Goal: Find specific page/section

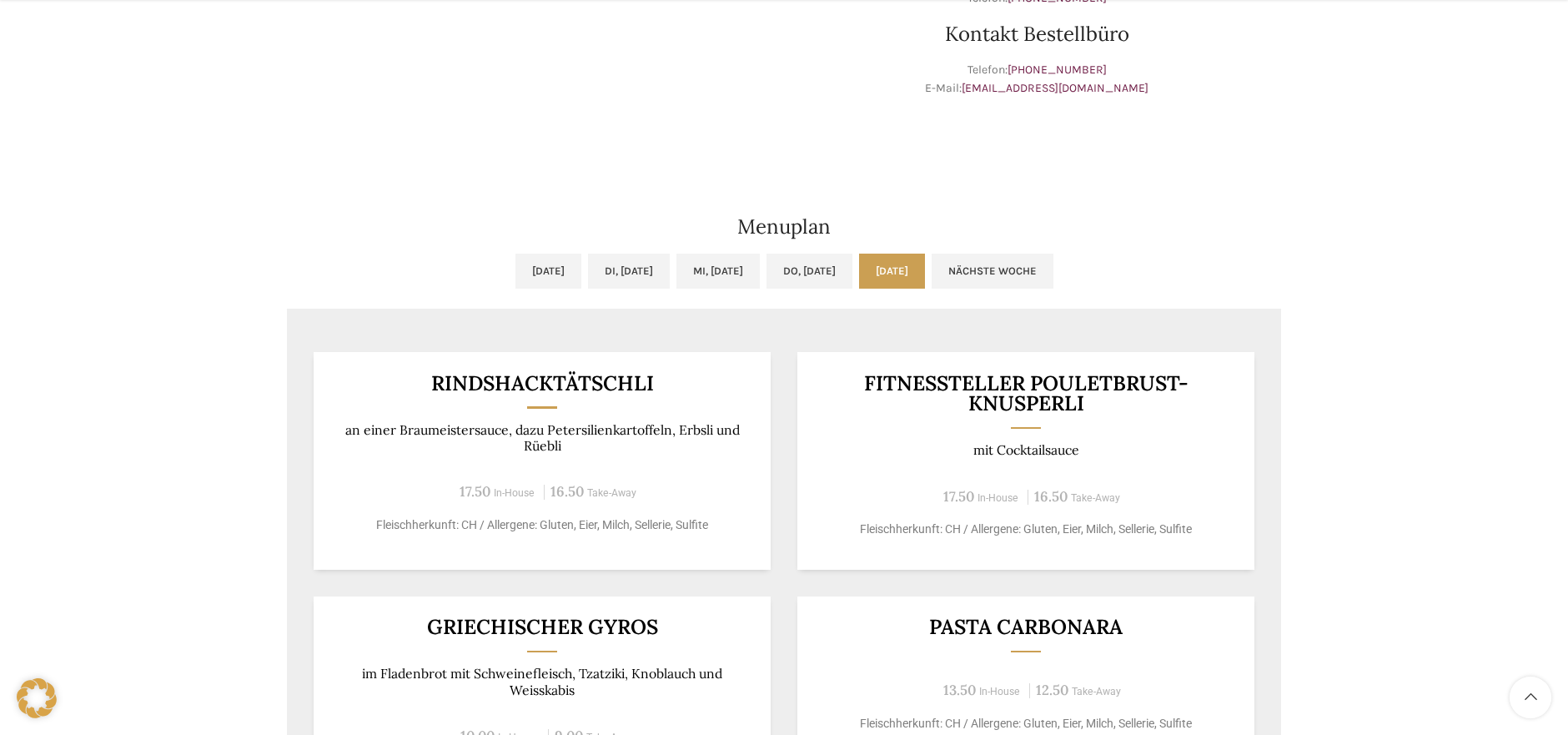
scroll to position [800, 0]
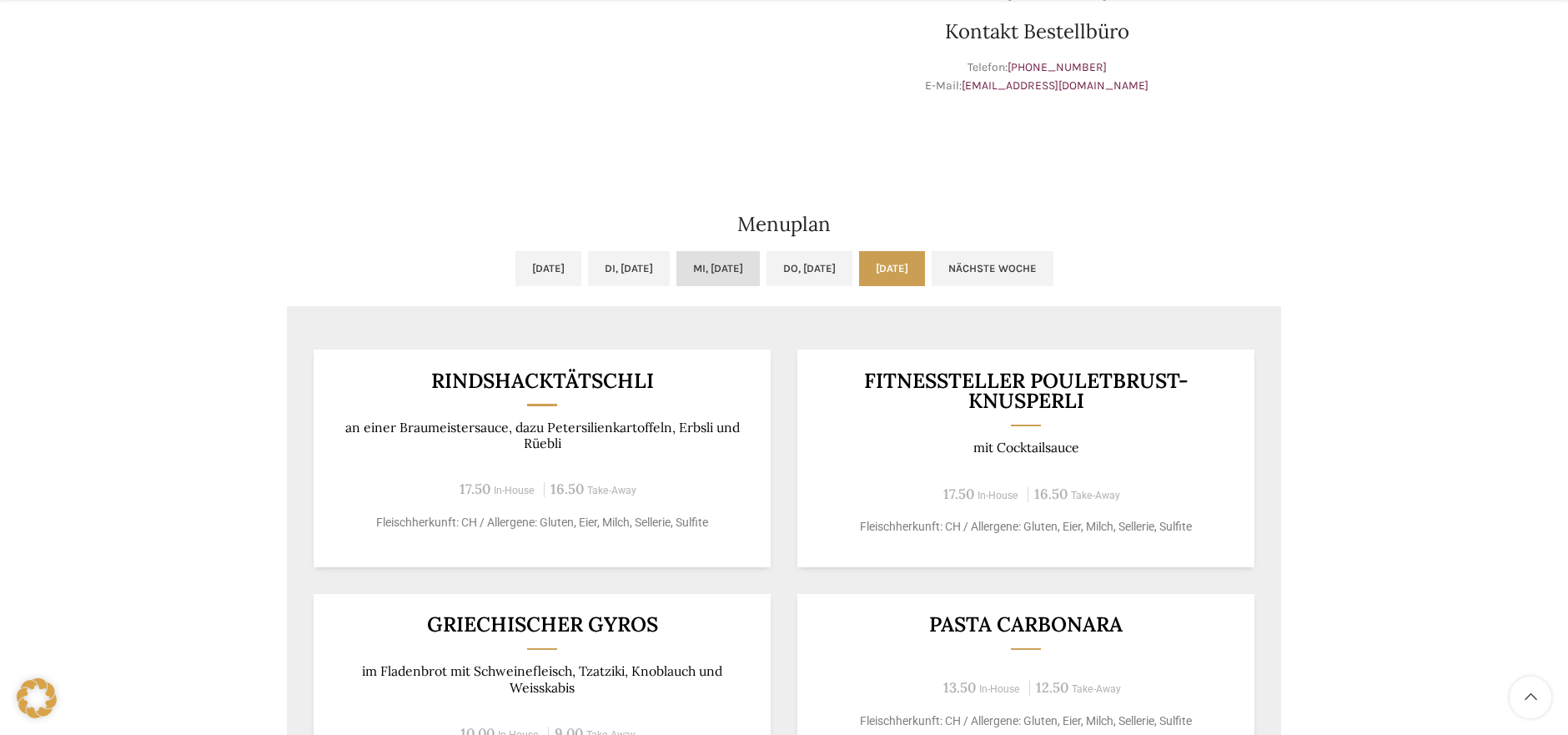
click at [728, 264] on link "Mi, 10.09.2025" at bounding box center [718, 269] width 84 height 35
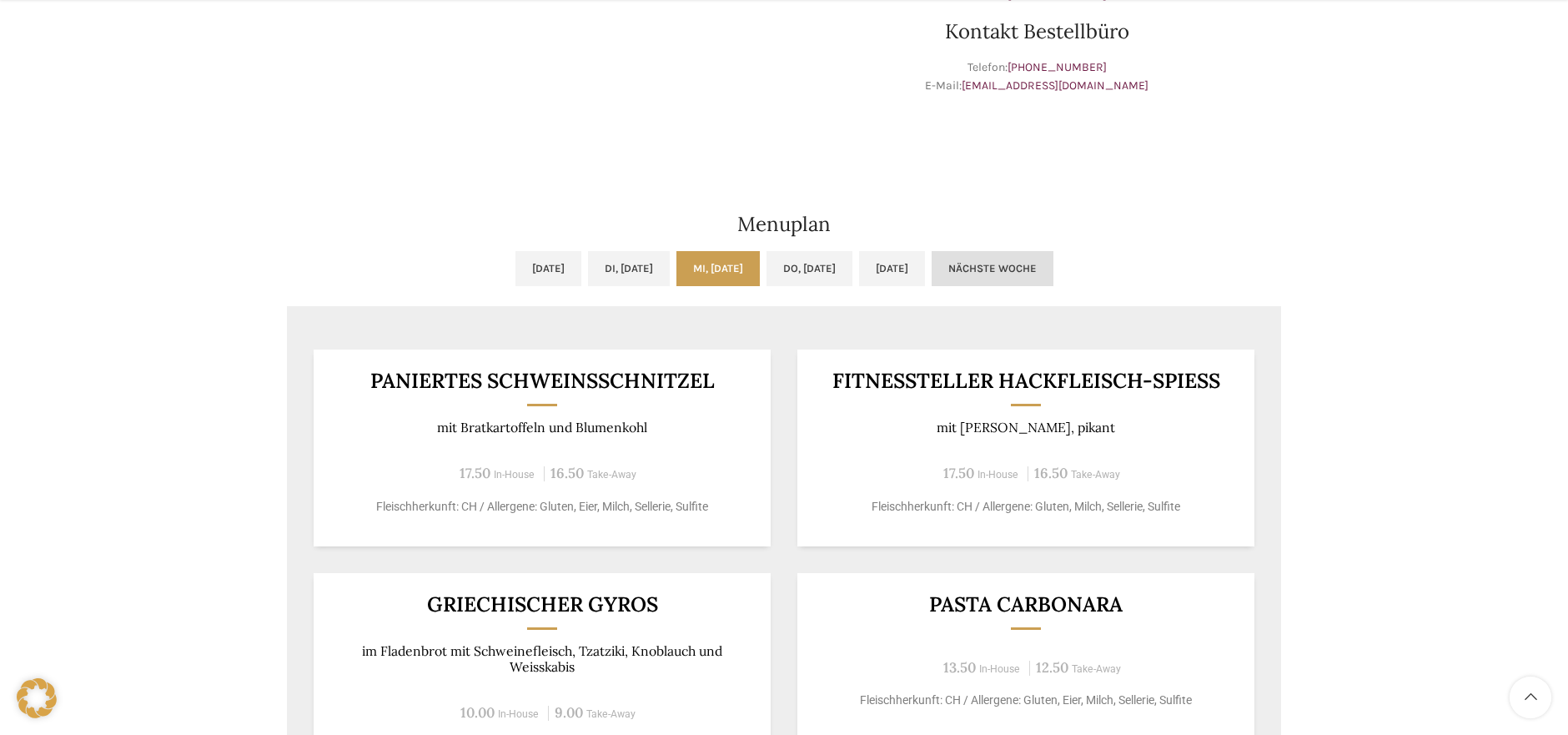
click at [1054, 270] on link "Nächste Woche" at bounding box center [993, 269] width 122 height 35
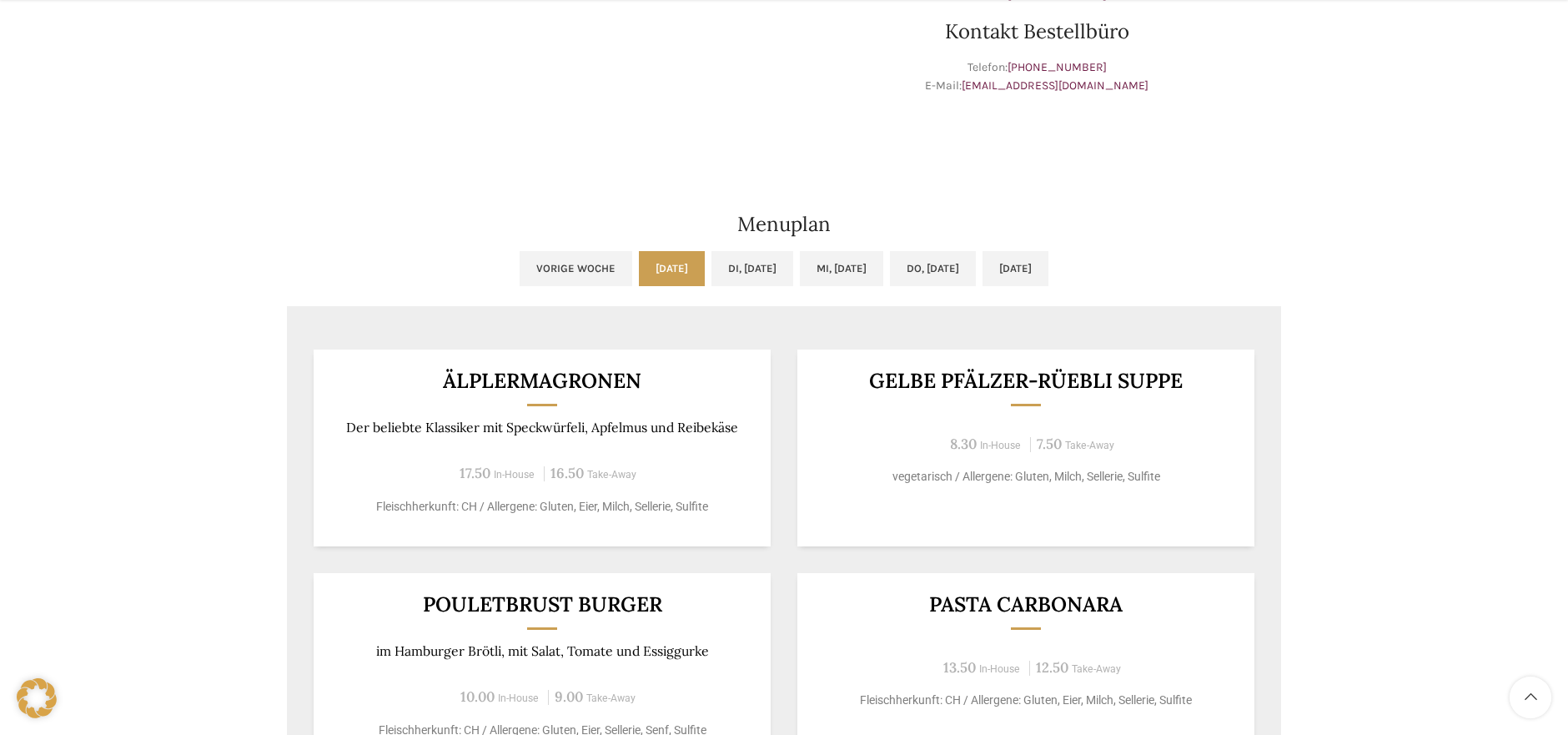
scroll to position [804, 0]
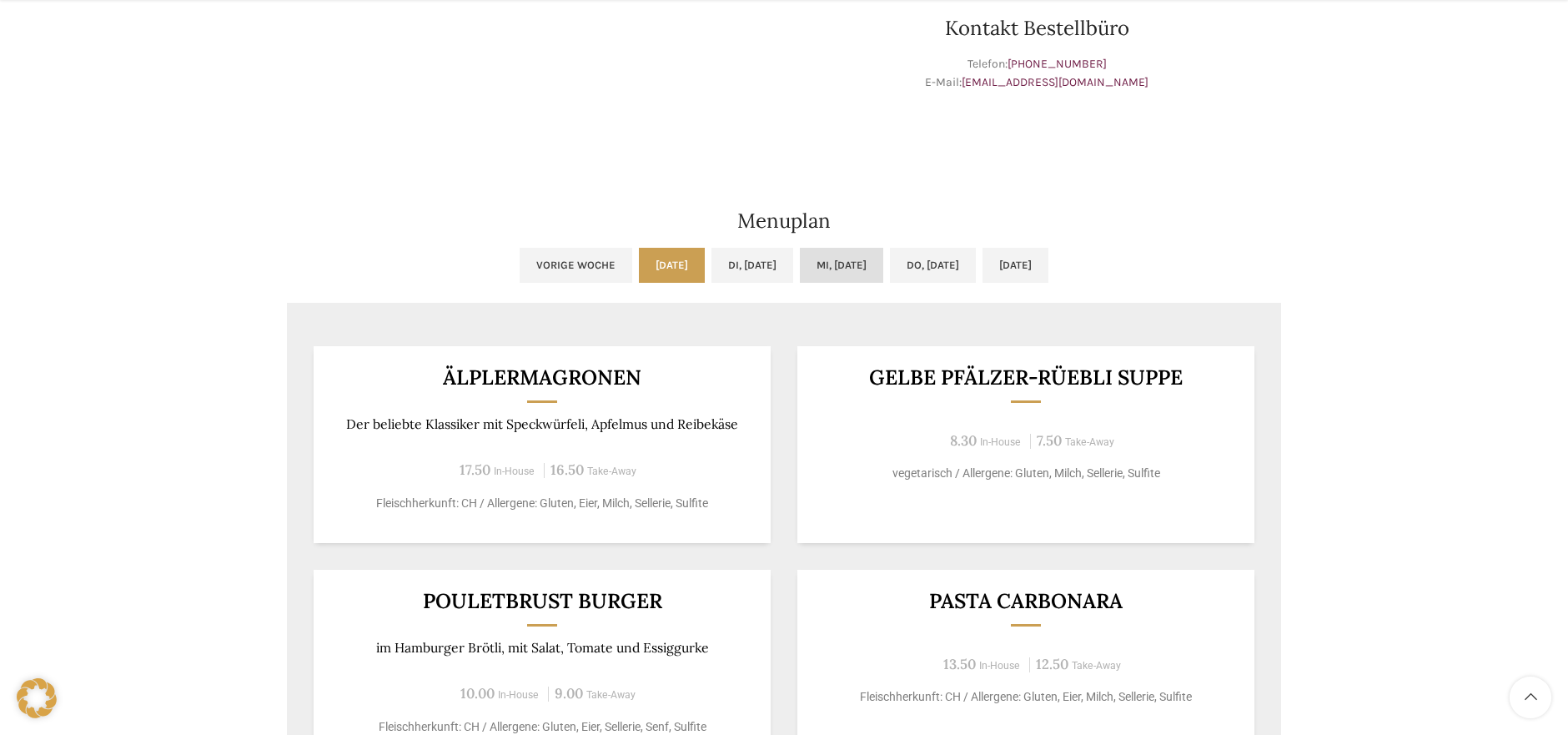
click at [849, 266] on link "[DATE]" at bounding box center [841, 265] width 84 height 35
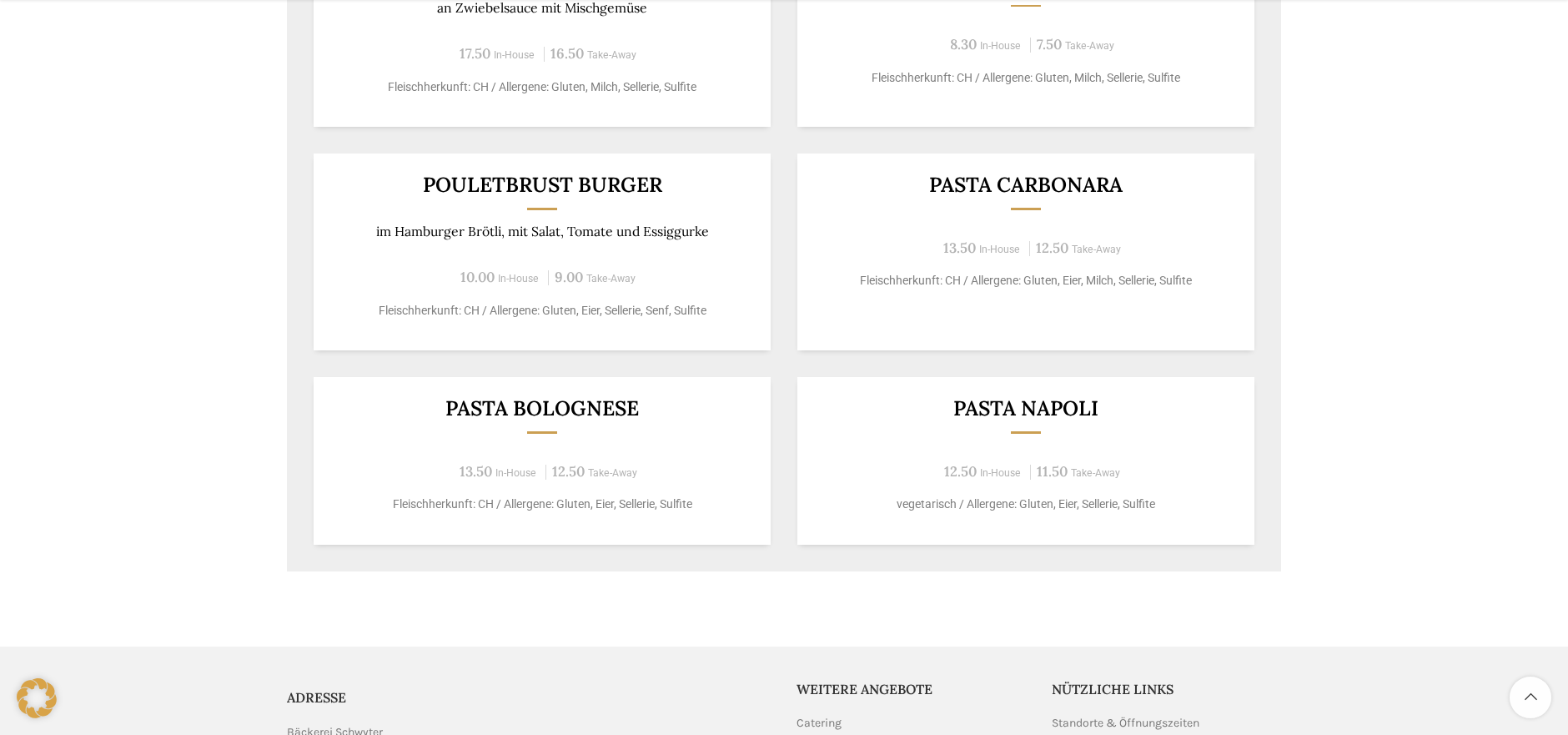
scroll to position [1221, 0]
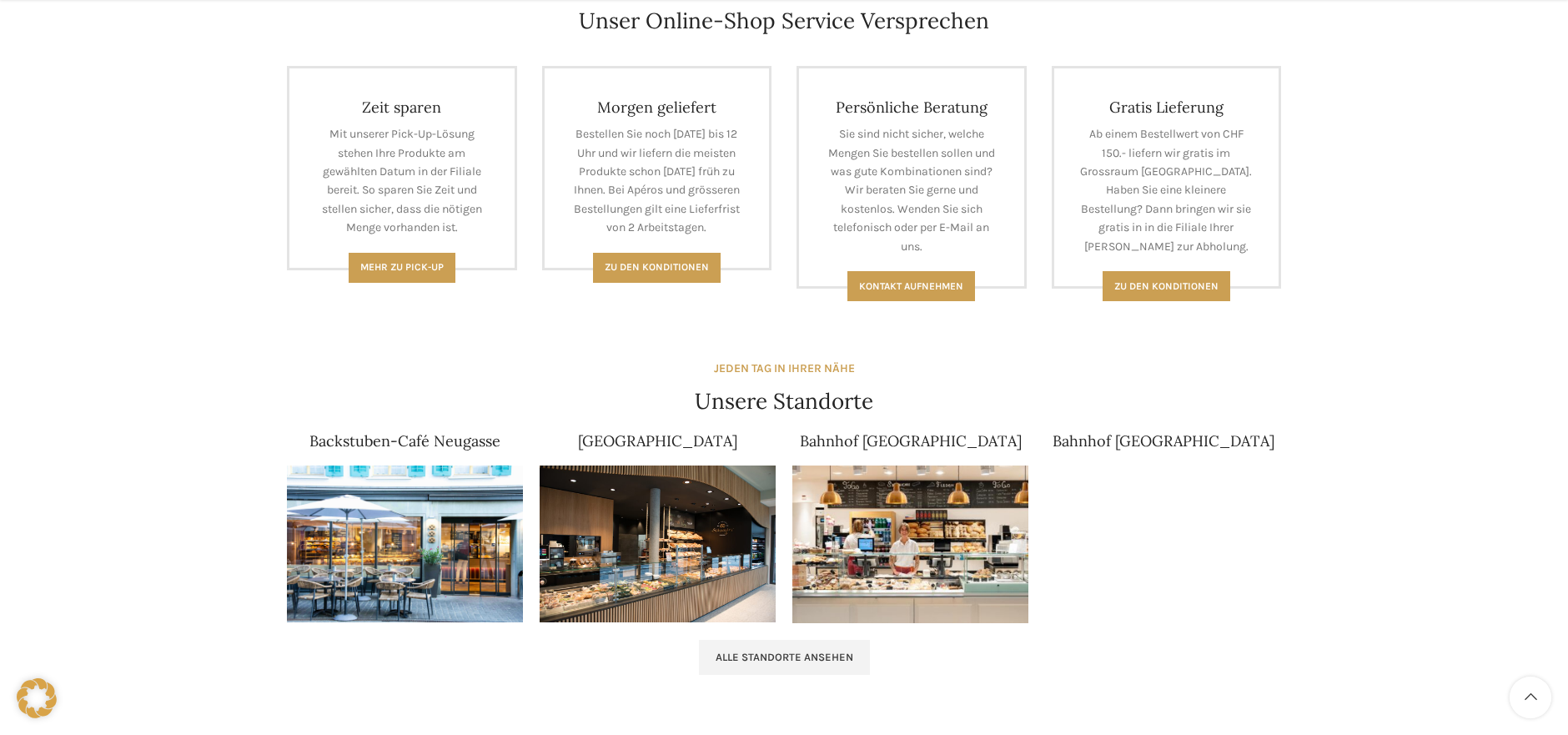
scroll to position [736, 0]
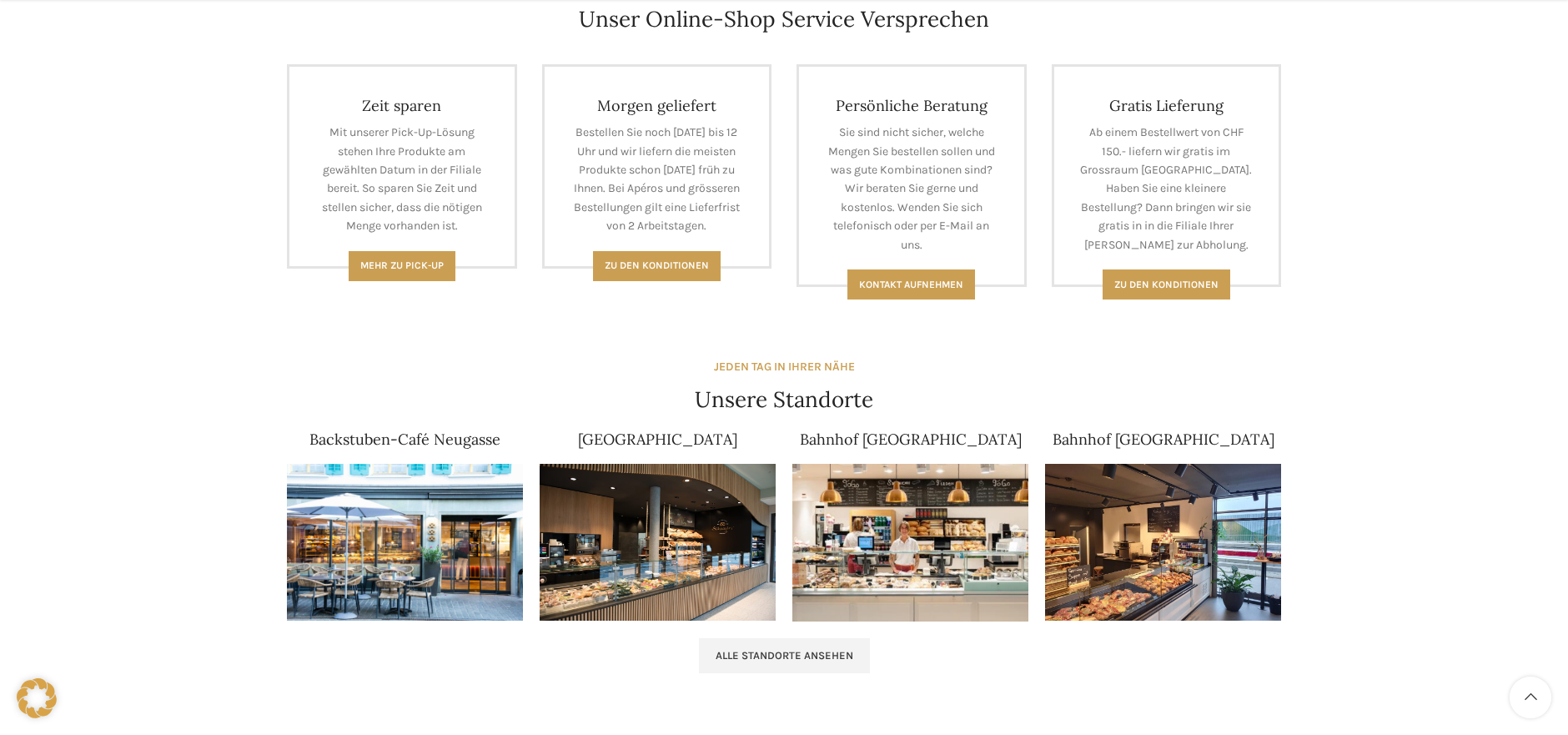
click at [681, 546] on img at bounding box center [658, 543] width 236 height 158
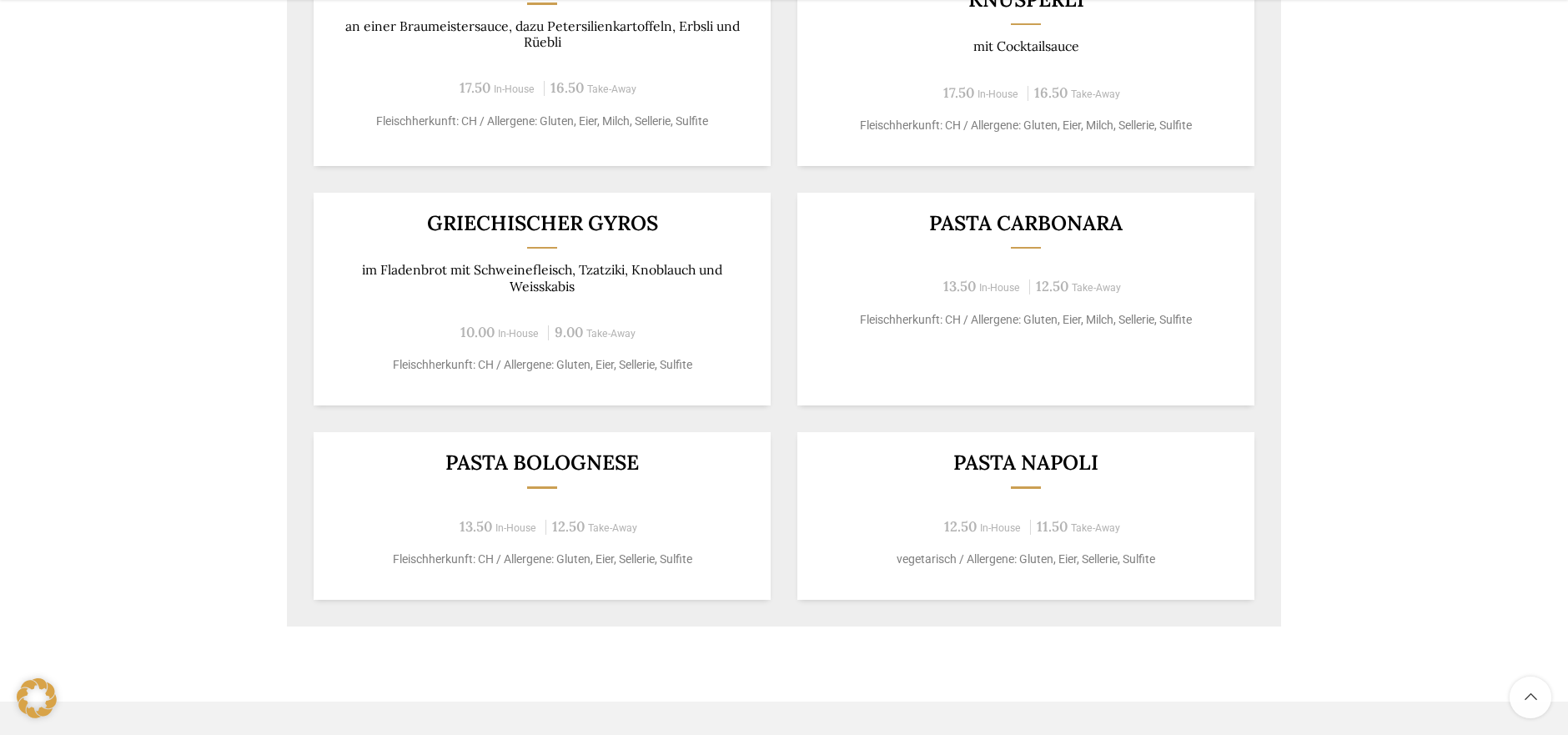
scroll to position [1206, 0]
